Goal: Register for event/course

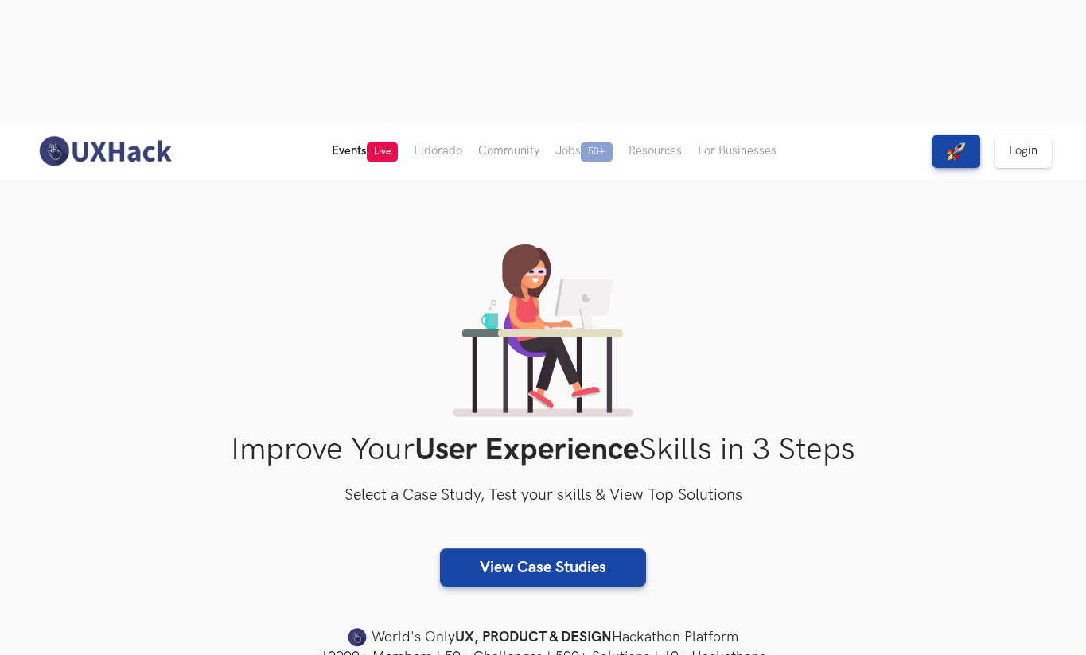
click at [382, 142] on span "Live" at bounding box center [382, 151] width 31 height 19
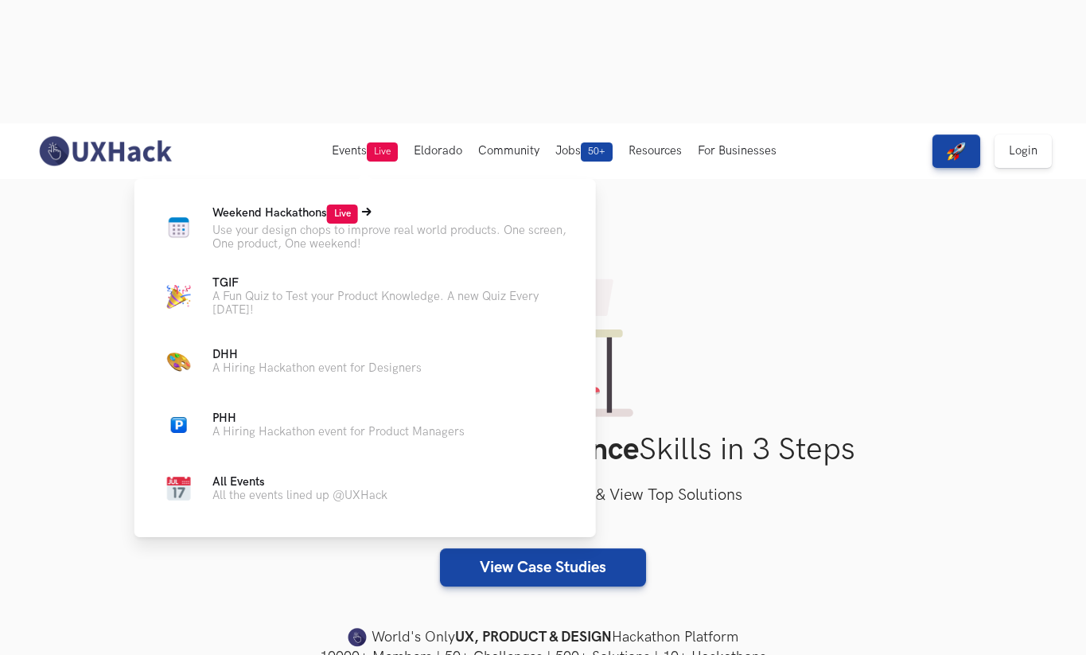
click at [323, 206] on span "Weekend Hackathons Live" at bounding box center [285, 213] width 146 height 14
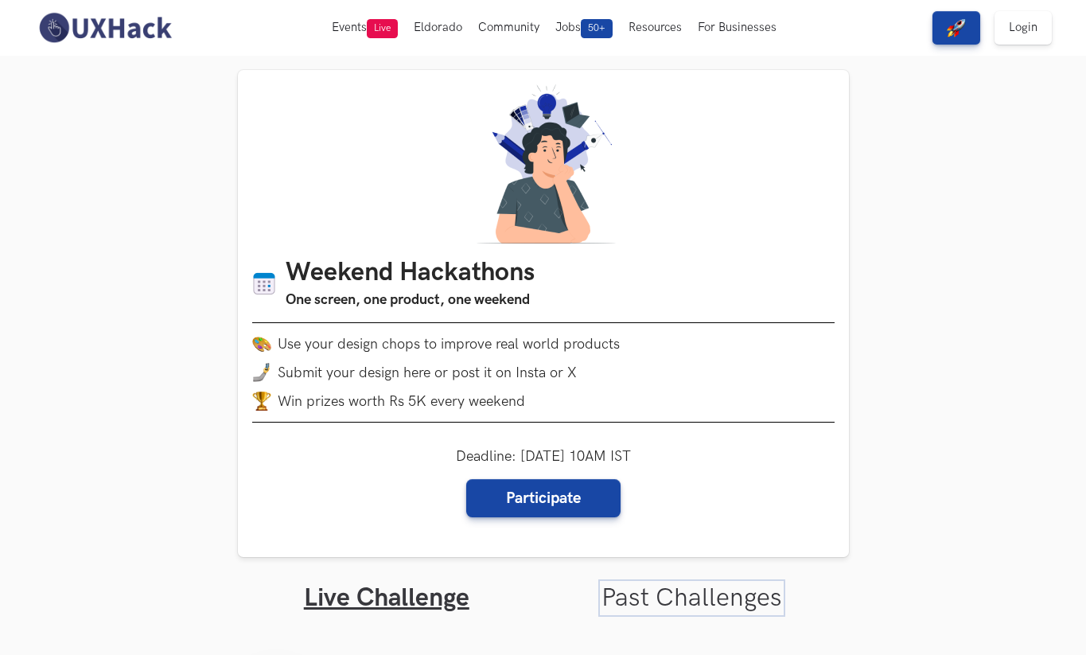
click at [656, 600] on link "Past Challenges" at bounding box center [691, 597] width 181 height 31
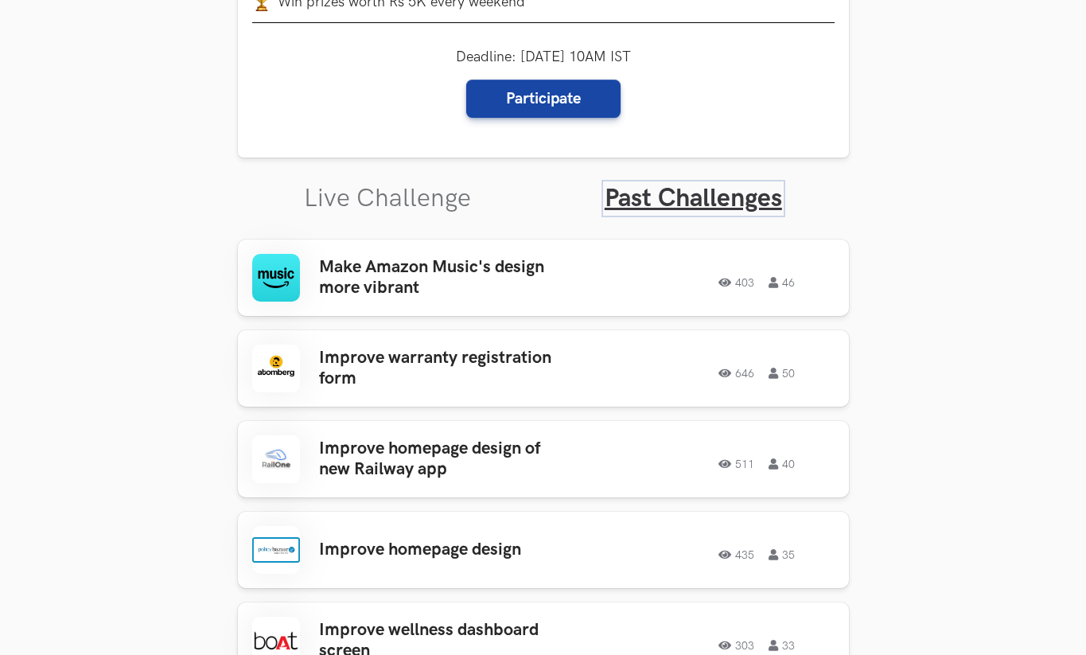
scroll to position [403, 0]
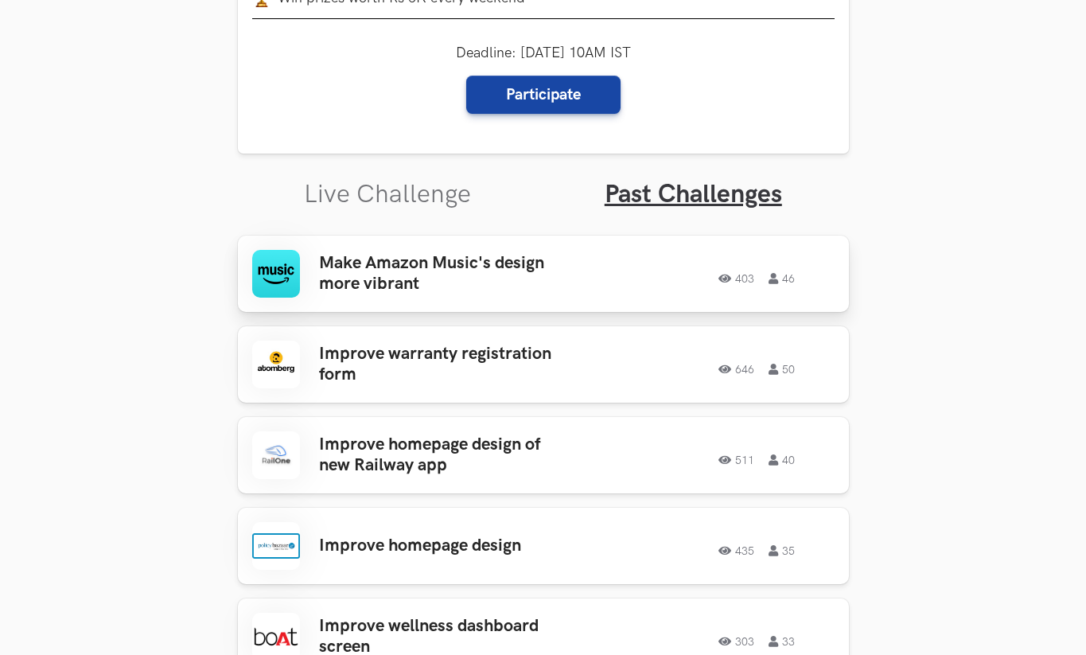
click at [670, 267] on div "403 46" at bounding box center [719, 273] width 229 height 21
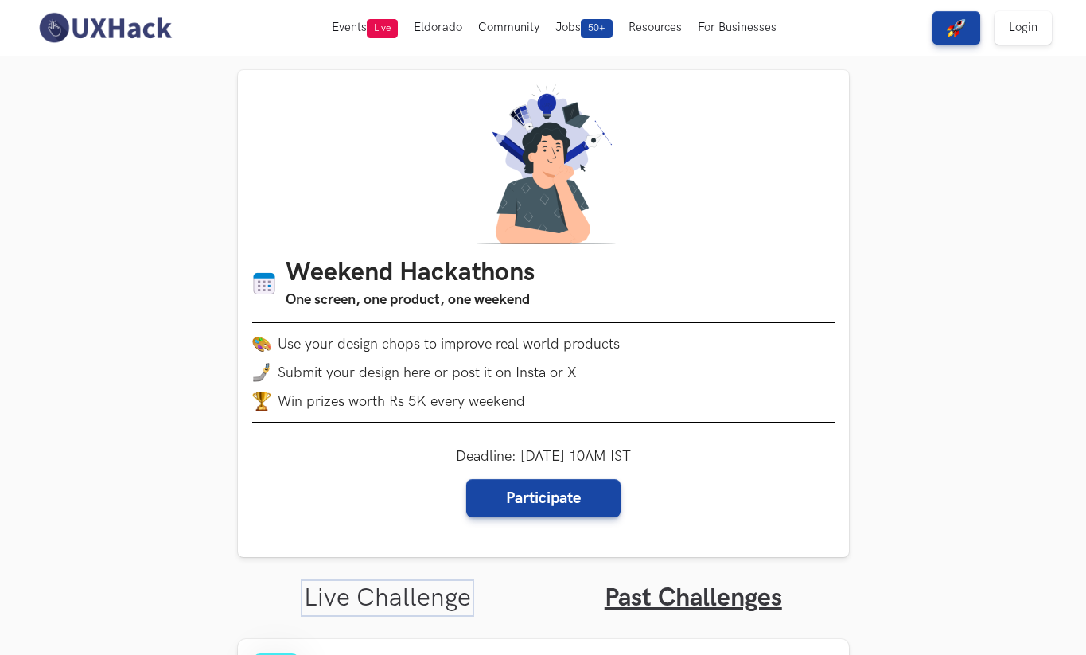
click at [386, 597] on link "Live Challenge" at bounding box center [387, 597] width 167 height 31
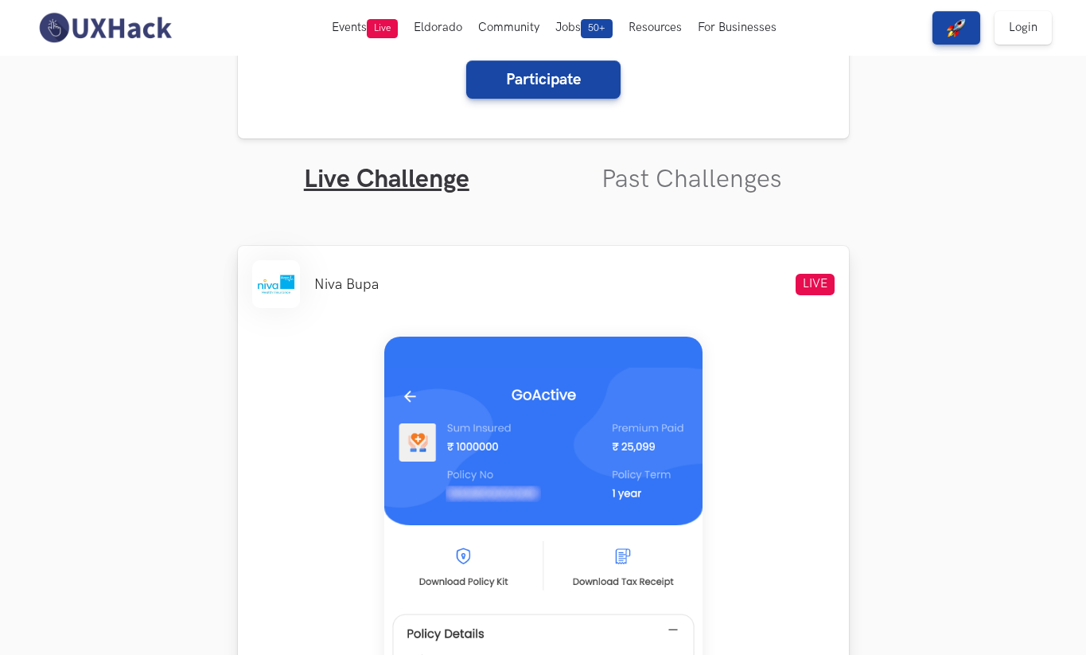
scroll to position [344, 0]
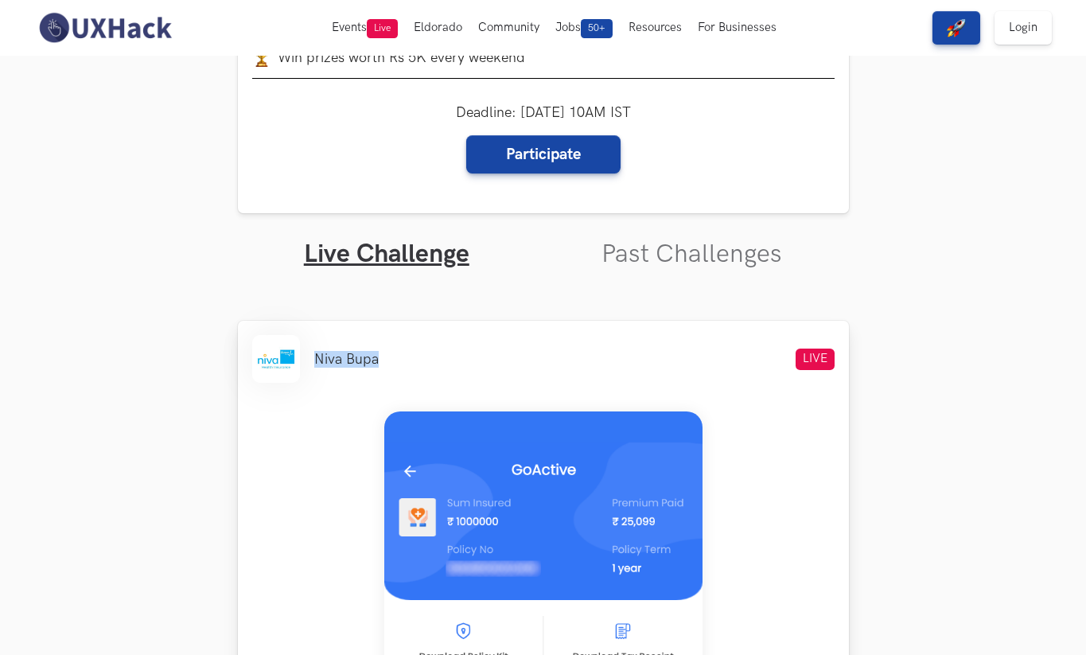
drag, startPoint x: 393, startPoint y: 361, endPoint x: 313, endPoint y: 362, distance: 79.6
click at [313, 362] on div "Niva Bupa LIVE" at bounding box center [543, 359] width 582 height 48
copy li "Niva Bupa"
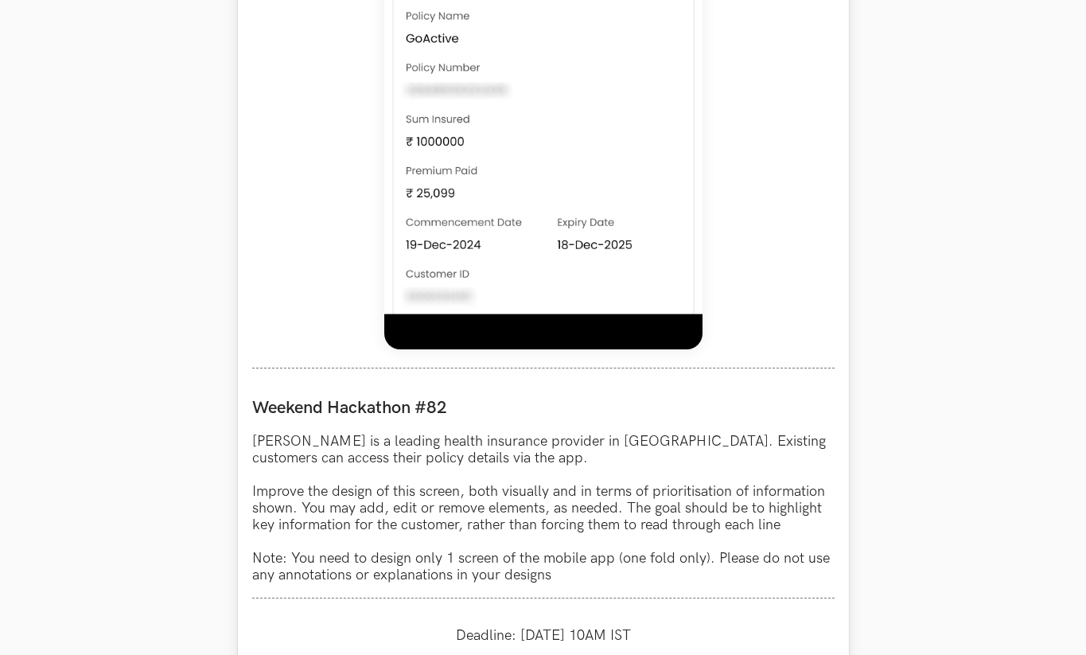
scroll to position [1195, 0]
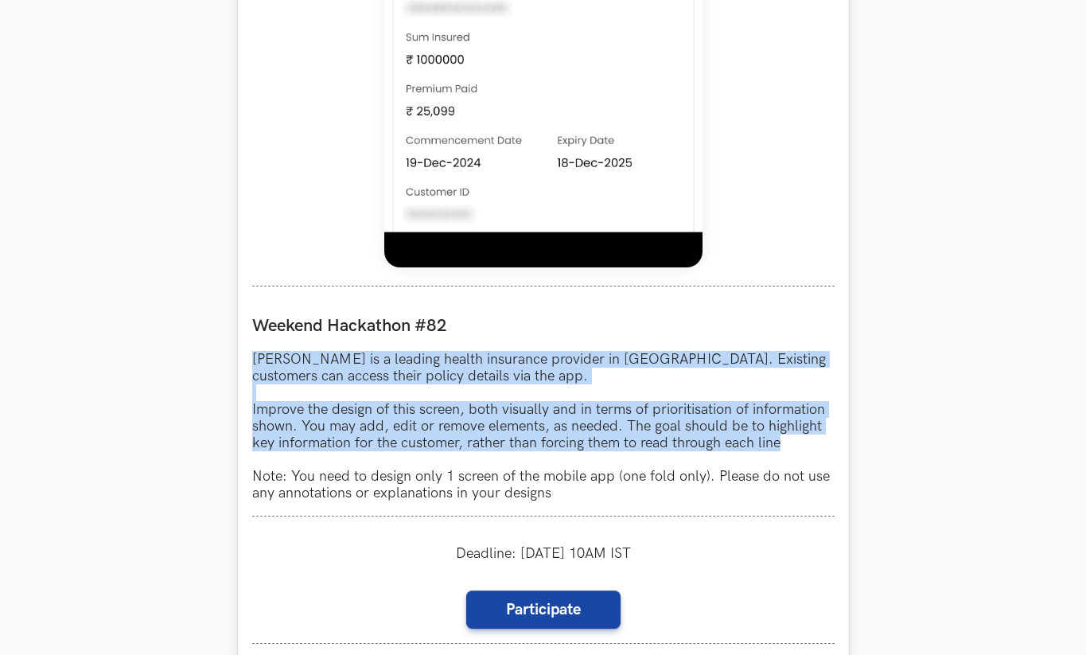
drag, startPoint x: 252, startPoint y: 356, endPoint x: 792, endPoint y: 448, distance: 547.9
click at [792, 448] on p "[PERSON_NAME] is a leading health insurance provider in [GEOGRAPHIC_DATA]. Exis…" at bounding box center [543, 426] width 582 height 150
copy p "[PERSON_NAME] is a leading health insurance provider in [GEOGRAPHIC_DATA]. Exis…"
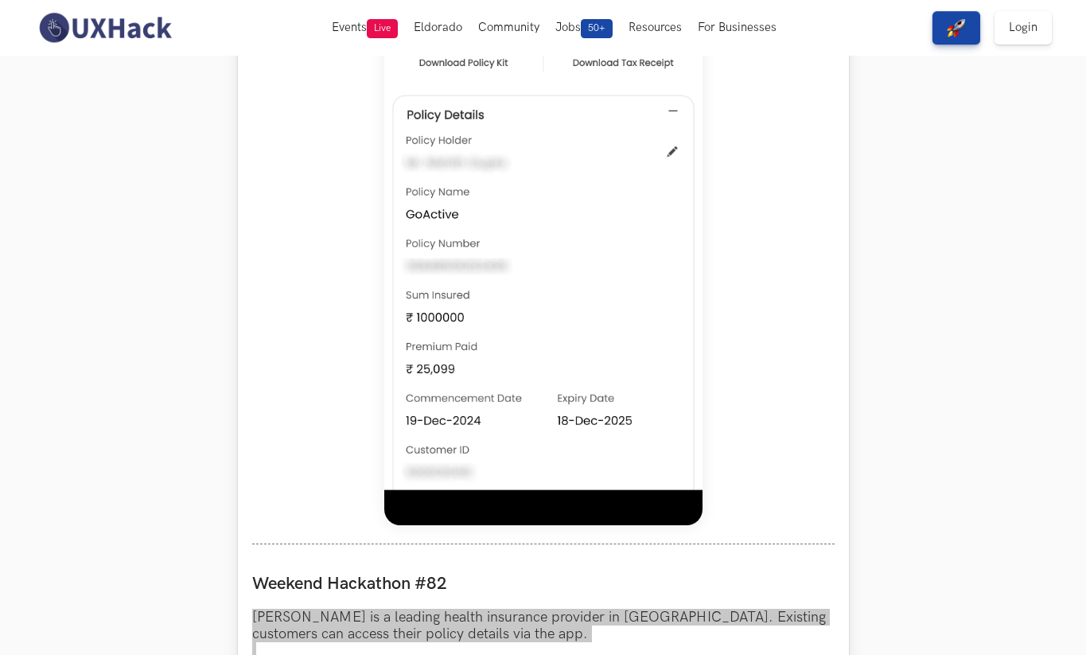
scroll to position [931, 0]
